Goal: Task Accomplishment & Management: Use online tool/utility

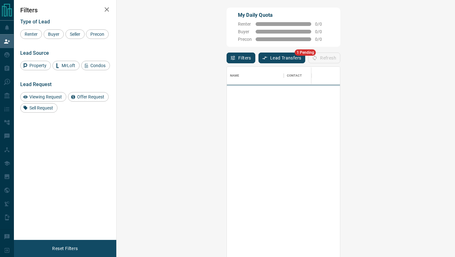
scroll to position [195, 325]
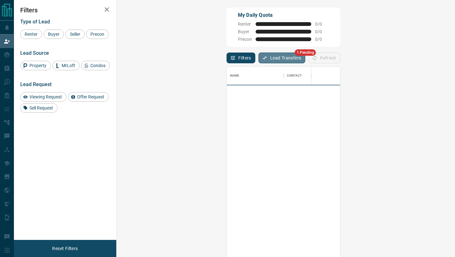
click at [259, 63] on button "Lead Transfers" at bounding box center [282, 57] width 47 height 11
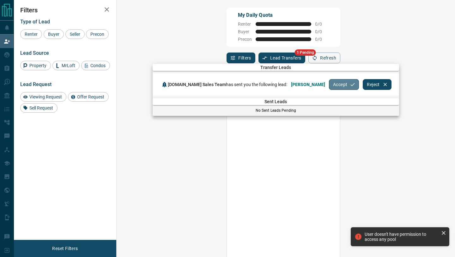
click at [330, 85] on button "Accept" at bounding box center [344, 84] width 30 height 11
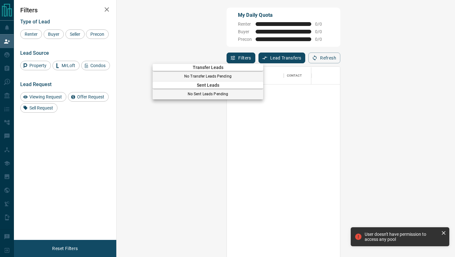
click at [3, 43] on div at bounding box center [227, 128] width 455 height 257
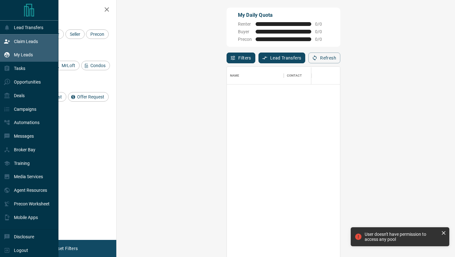
click at [5, 56] on icon at bounding box center [7, 55] width 6 height 6
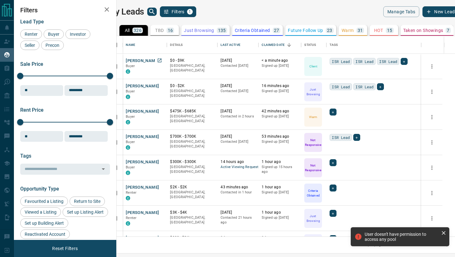
scroll to position [200, 336]
click at [162, 60] on icon "Open in New Tab" at bounding box center [160, 61] width 4 height 4
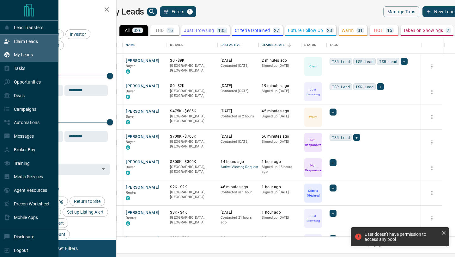
click at [25, 41] on p "Claim Leads" at bounding box center [26, 41] width 24 height 5
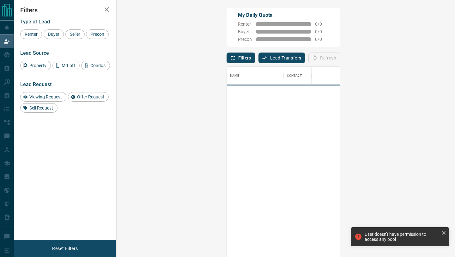
scroll to position [195, 325]
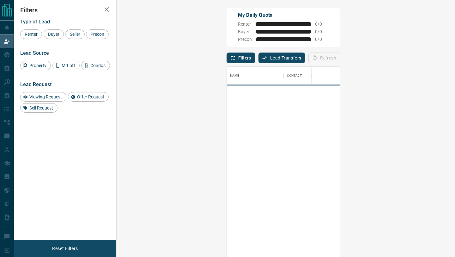
click at [259, 56] on button "Lead Transfers" at bounding box center [282, 57] width 47 height 11
